Goal: Task Accomplishment & Management: Manage account settings

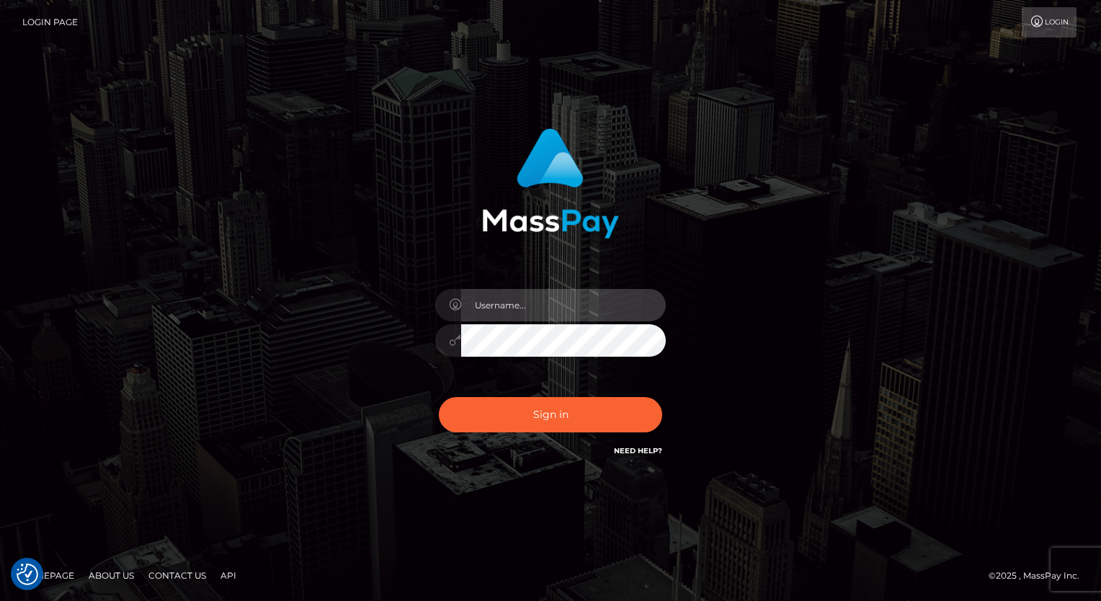
click at [530, 309] on input "text" at bounding box center [563, 305] width 205 height 32
type input "Arlene.luminaryplay"
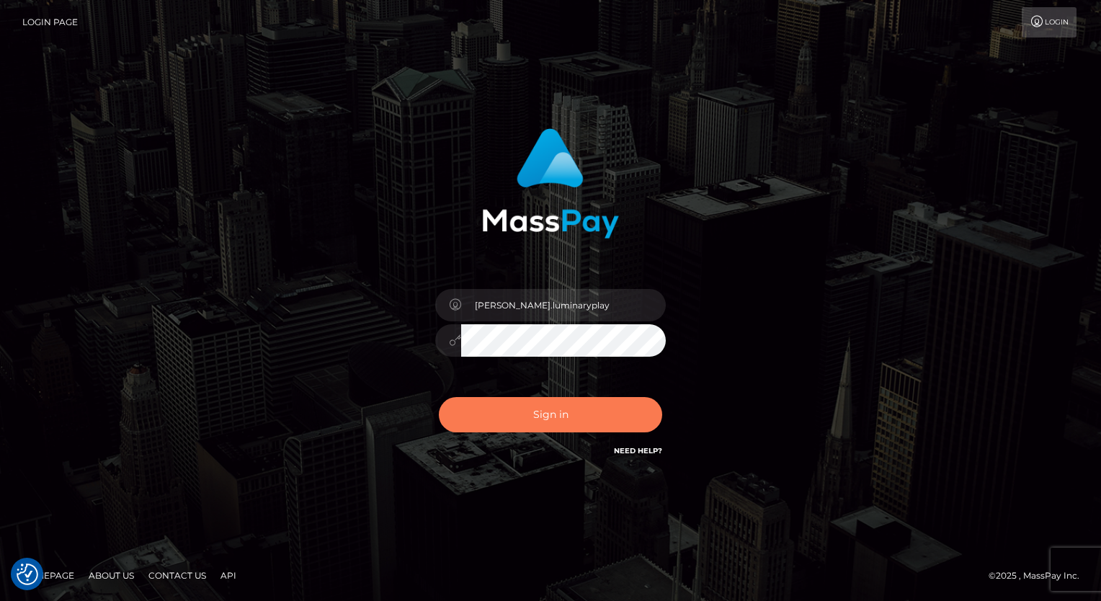
click at [560, 417] on button "Sign in" at bounding box center [550, 414] width 223 height 35
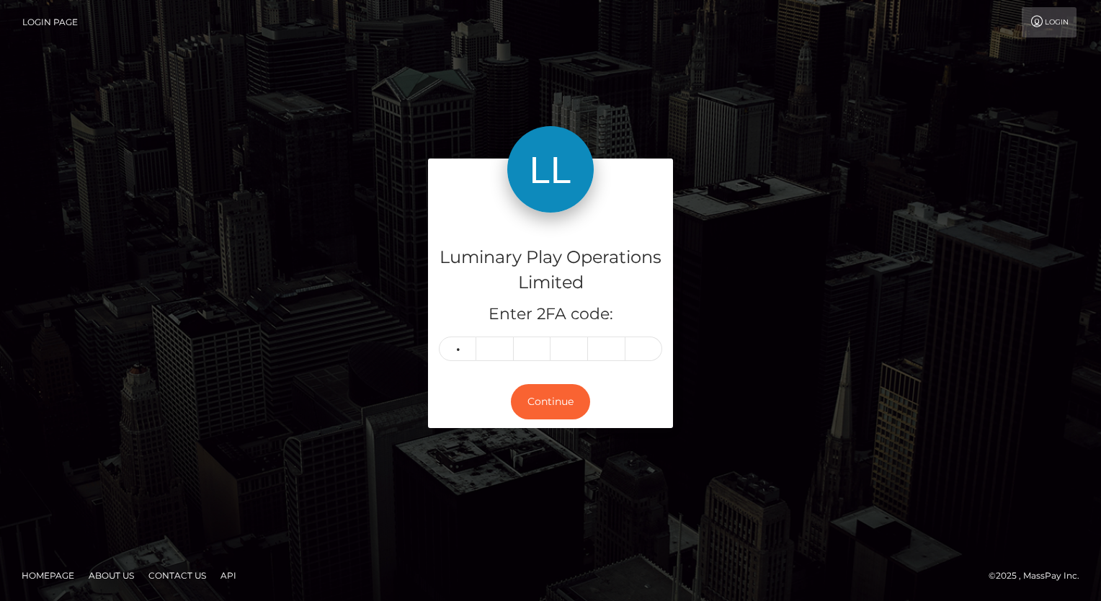
type input "9"
type input "8"
type input "0"
type input "3"
type input "0"
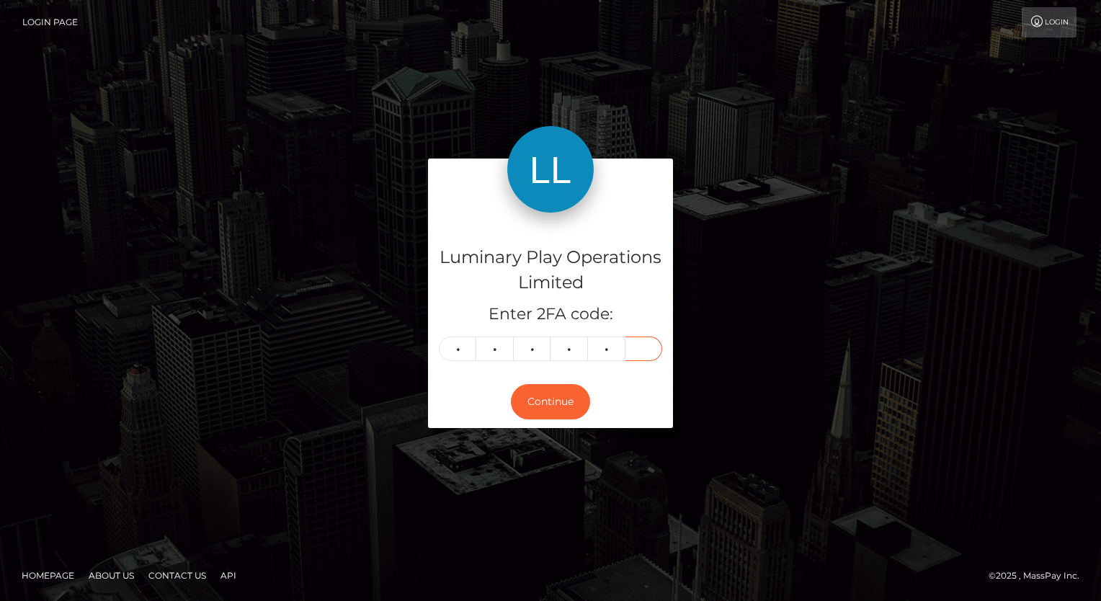
type input "2"
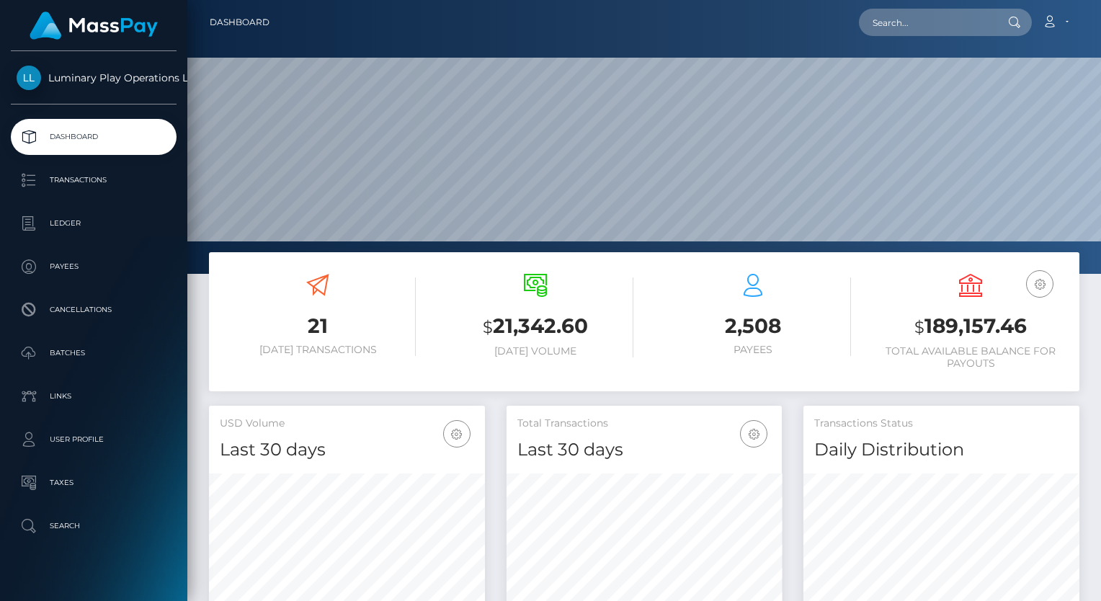
scroll to position [255, 276]
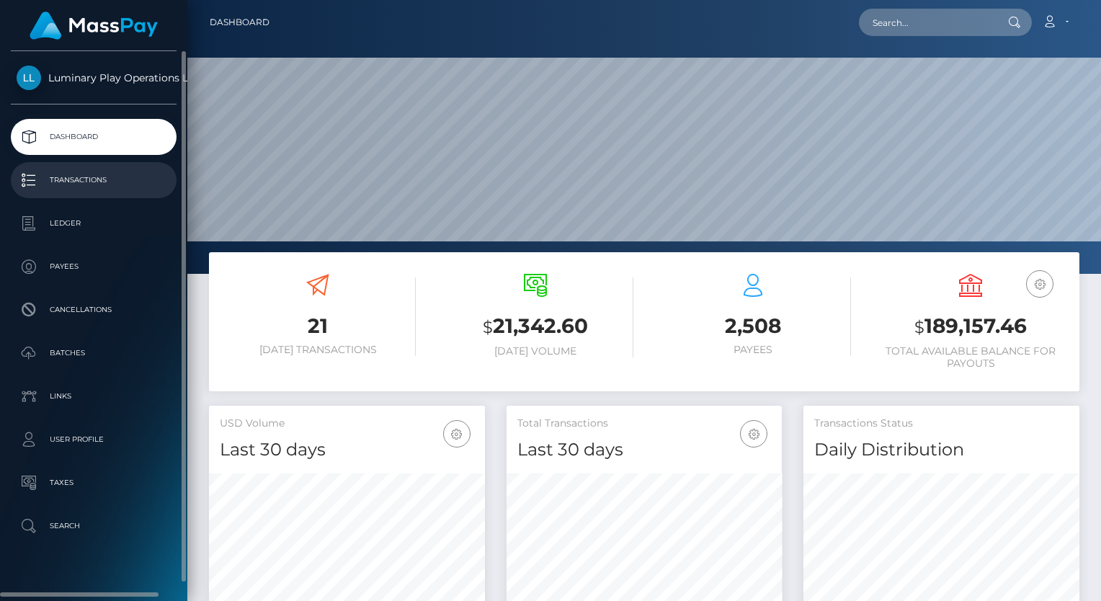
click at [67, 180] on p "Transactions" at bounding box center [94, 180] width 154 height 22
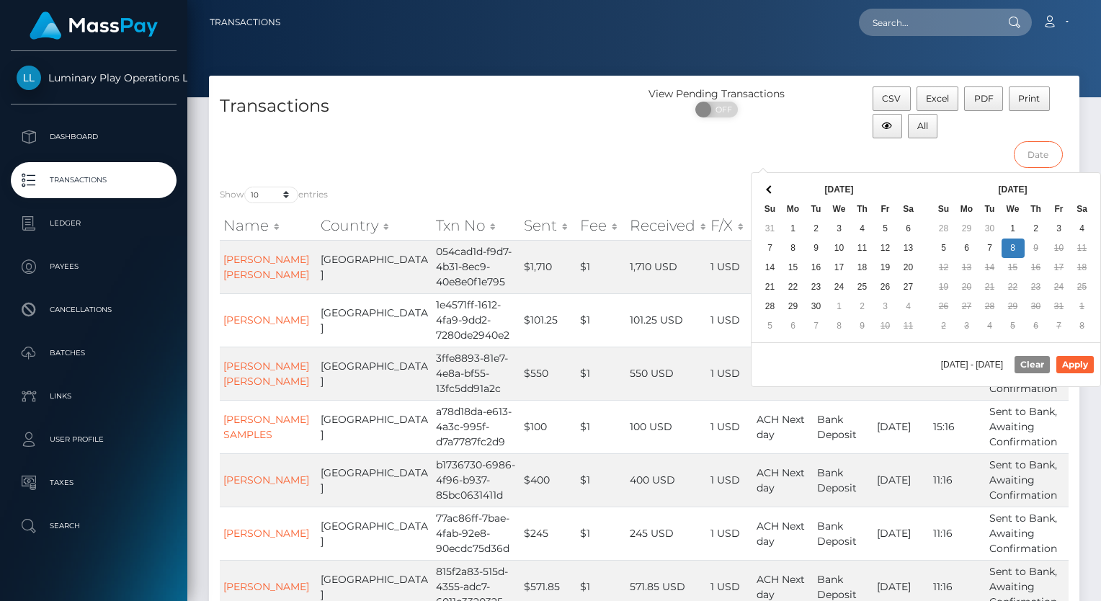
click at [1047, 151] on input "text" at bounding box center [1038, 154] width 49 height 27
click at [1083, 359] on button "Apply" at bounding box center [1075, 364] width 37 height 17
type input "09/27/2025 - 10/08/2025"
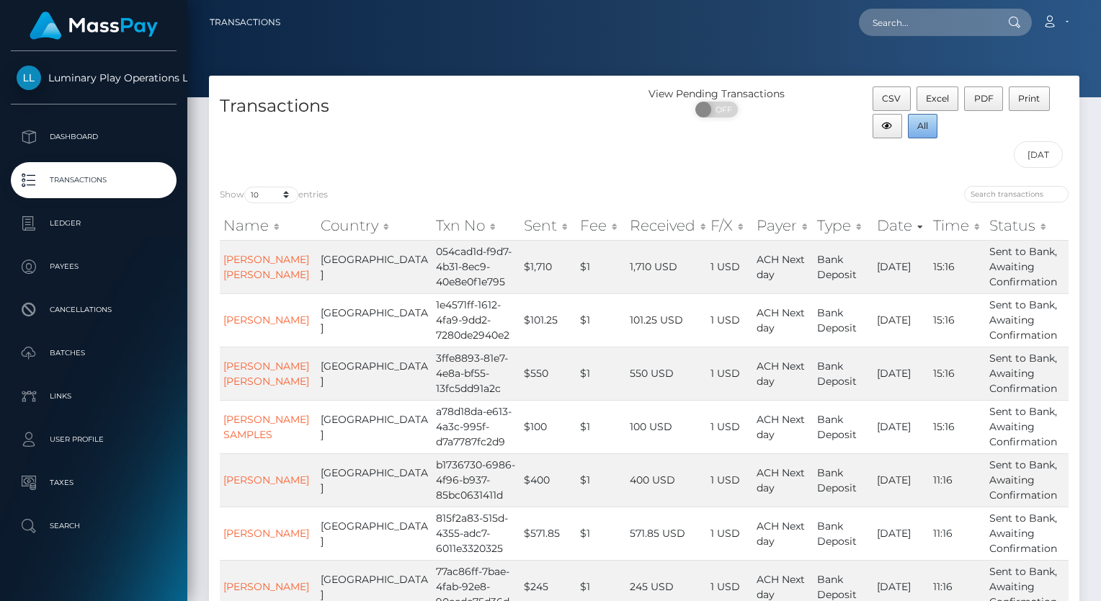
click at [923, 125] on span "All" at bounding box center [923, 125] width 11 height 11
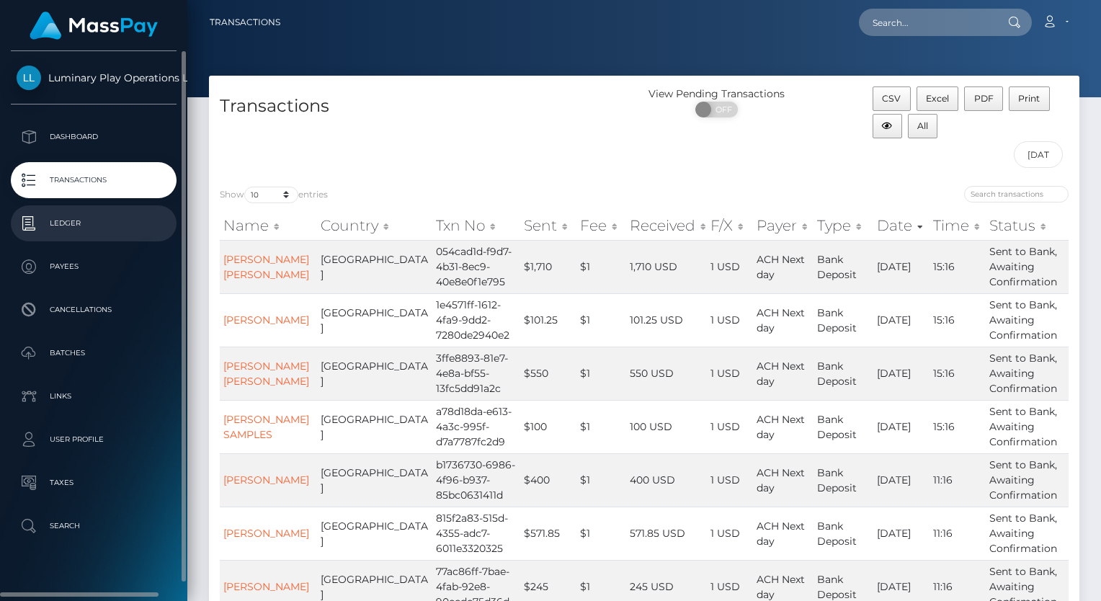
click at [71, 226] on p "Ledger" at bounding box center [94, 224] width 154 height 22
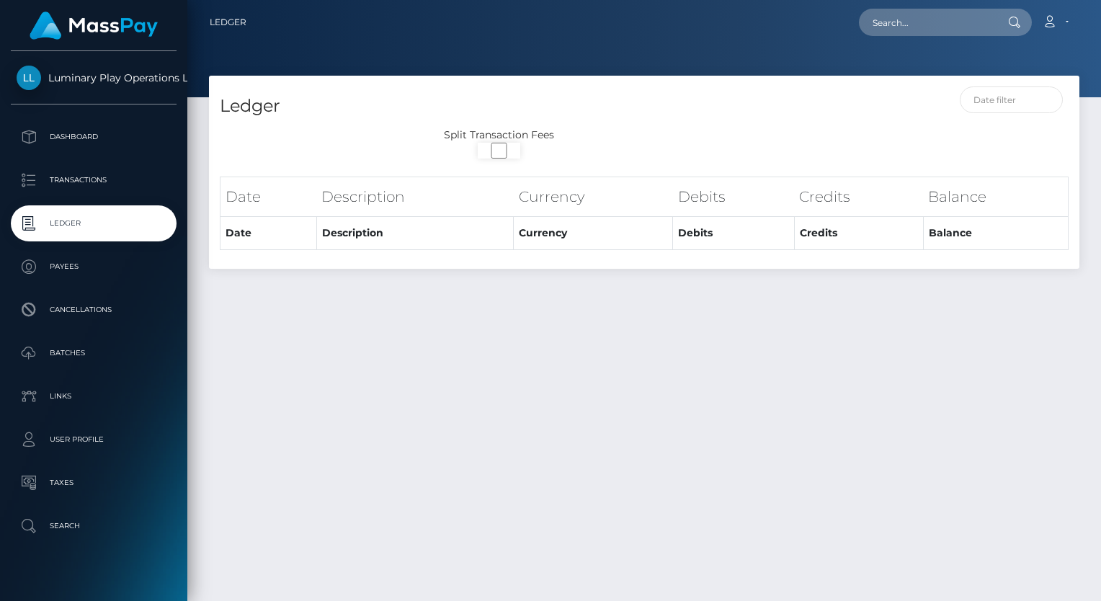
select select
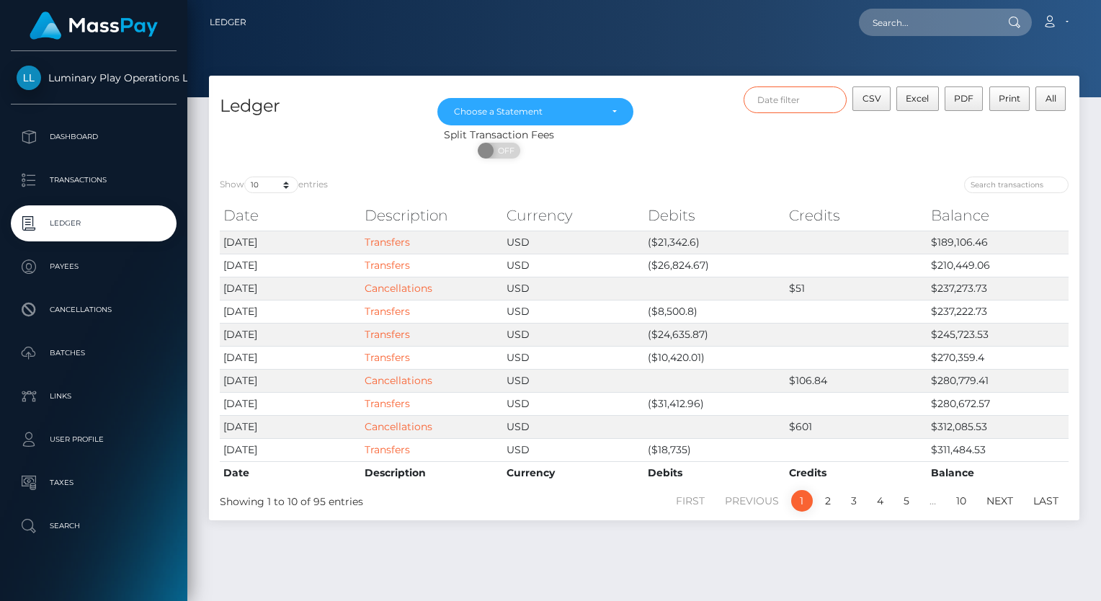
click at [816, 106] on input "text" at bounding box center [796, 99] width 104 height 27
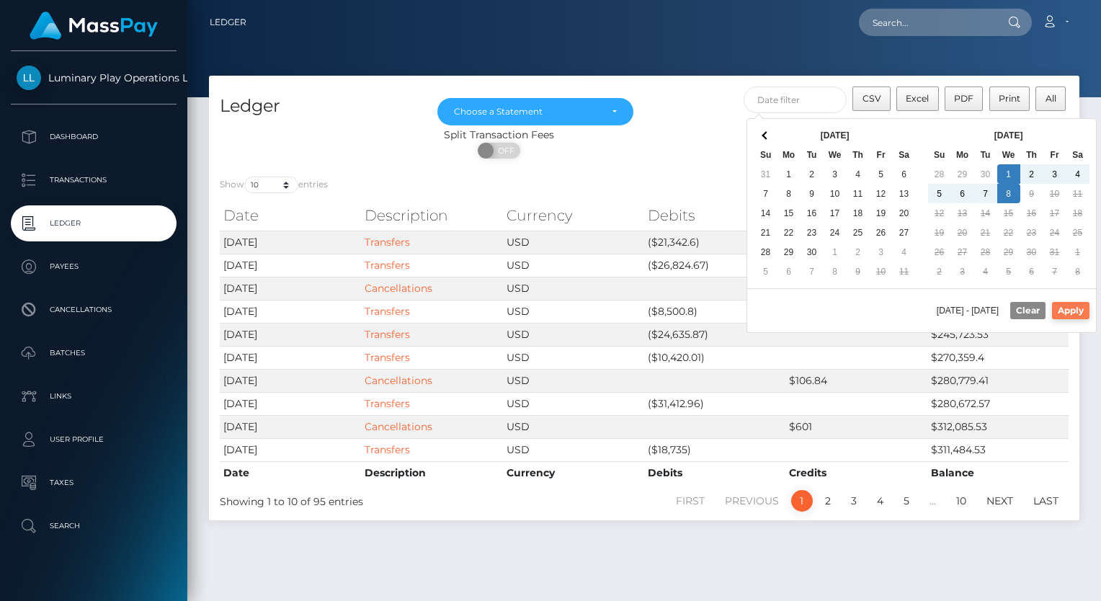
click at [1062, 307] on button "Apply" at bounding box center [1070, 310] width 37 height 17
type input "10/01/2025 - 10/08/2025"
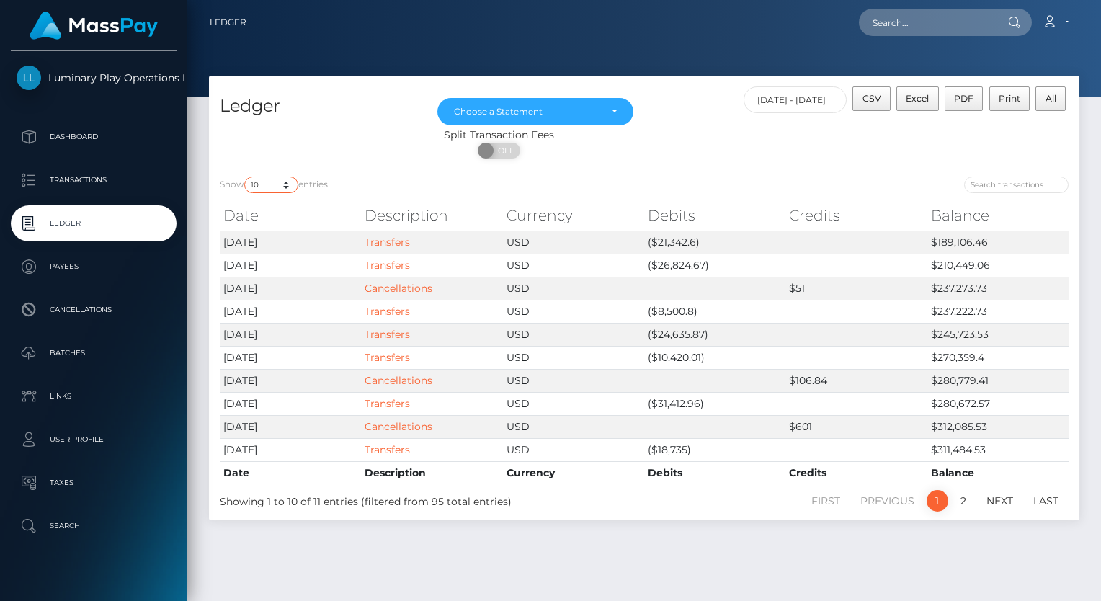
click at [268, 186] on select "10 25 50 100 250" at bounding box center [271, 185] width 54 height 17
select select "50"
click at [246, 177] on select "10 25 50 100 250" at bounding box center [271, 185] width 54 height 17
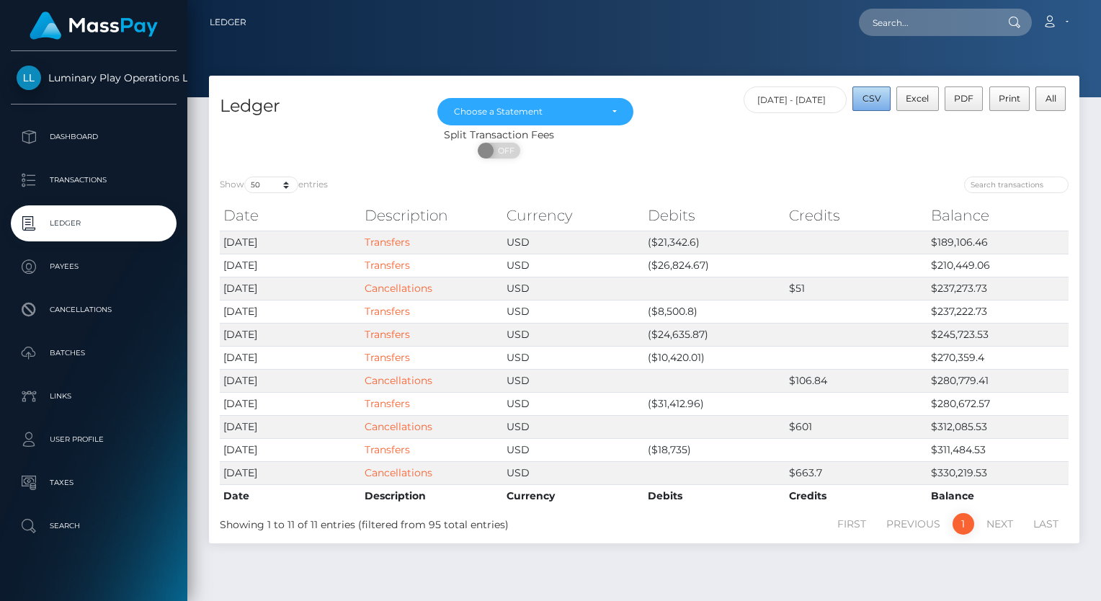
click at [874, 97] on span "CSV" at bounding box center [872, 98] width 19 height 11
click at [617, 111] on div "Choose a Statement" at bounding box center [536, 111] width 196 height 27
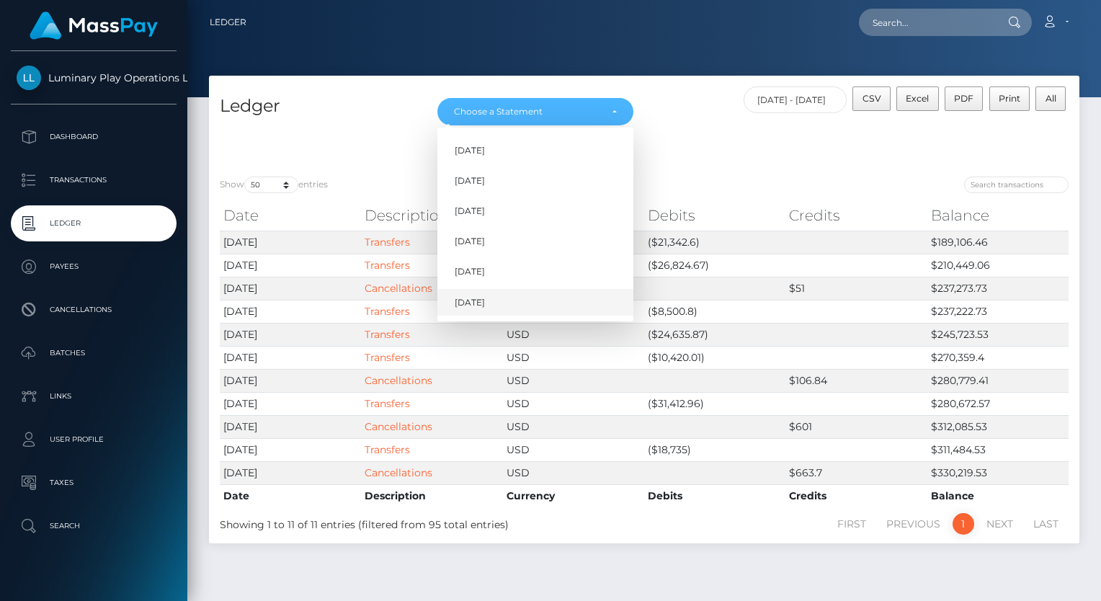
click at [476, 301] on span "[DATE]" at bounding box center [470, 302] width 30 height 13
select select "[DATE]"
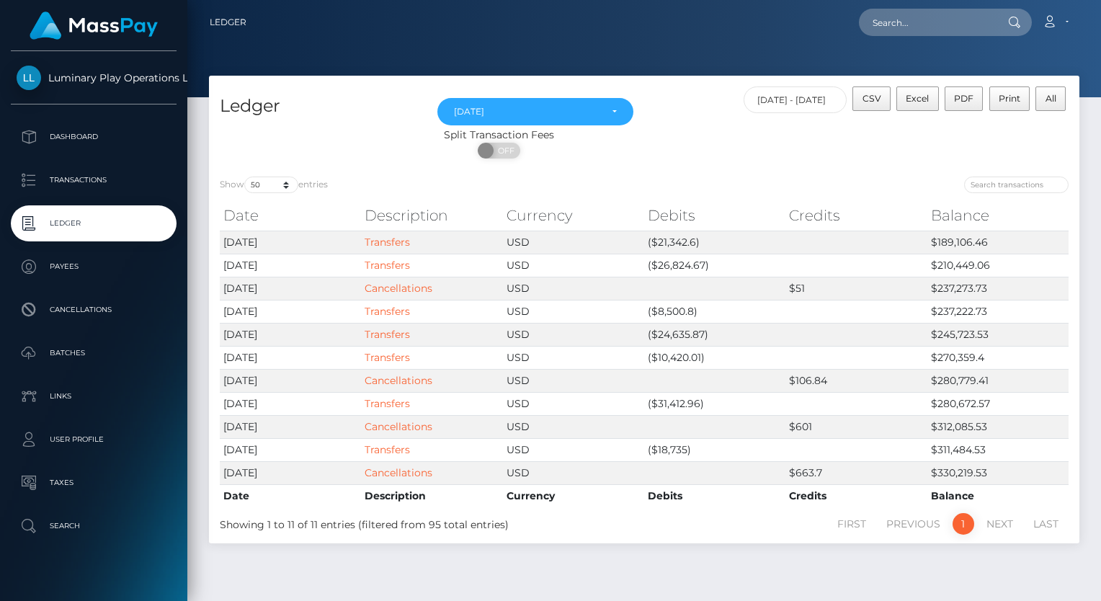
click at [657, 42] on nav "Ledger Loading... Loading..." at bounding box center [644, 22] width 914 height 45
click at [771, 156] on div "ON OFF" at bounding box center [499, 154] width 580 height 23
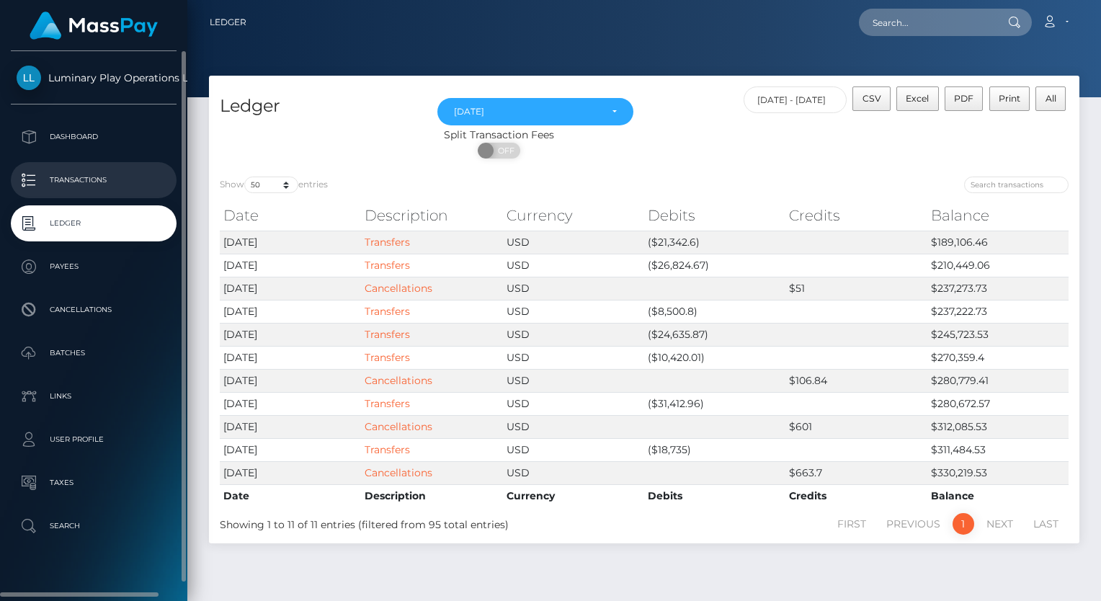
click at [90, 187] on p "Transactions" at bounding box center [94, 180] width 154 height 22
